Goal: Find specific page/section

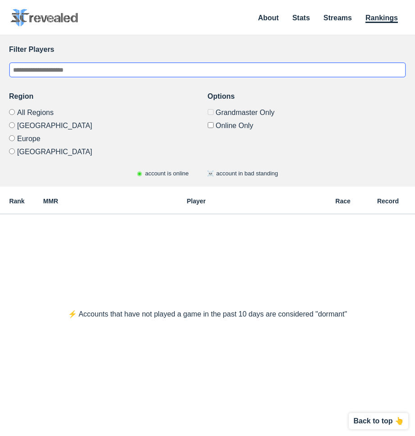
click at [192, 71] on input "text" at bounding box center [207, 69] width 397 height 15
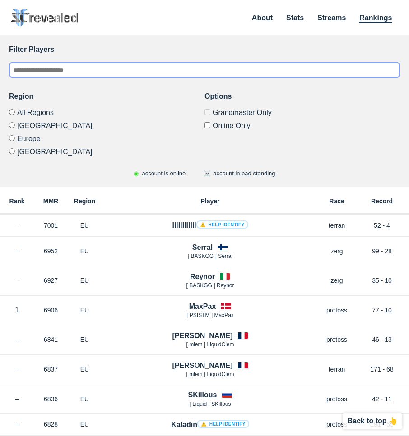
click at [217, 74] on input "text" at bounding box center [204, 69] width 391 height 15
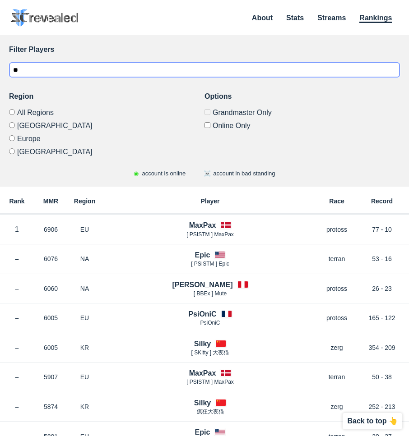
type input "*"
